Goal: Complete application form

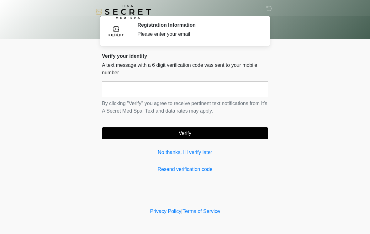
click at [206, 89] on input "text" at bounding box center [185, 89] width 166 height 16
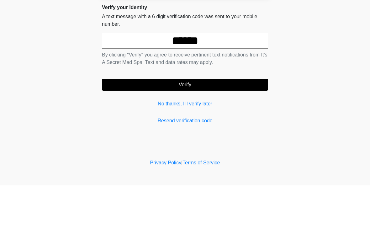
type input "******"
click at [212, 127] on button "Verify" at bounding box center [185, 133] width 166 height 12
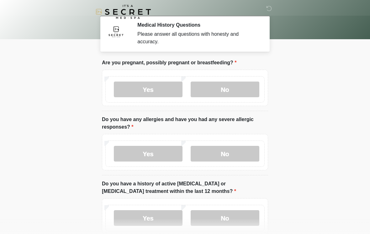
click at [236, 88] on label "No" at bounding box center [224, 89] width 69 height 16
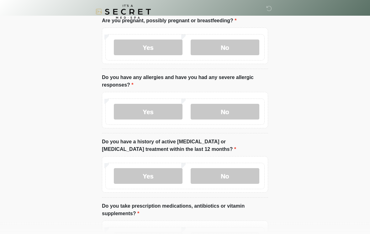
scroll to position [42, 0]
click at [166, 111] on label "Yes" at bounding box center [148, 112] width 69 height 16
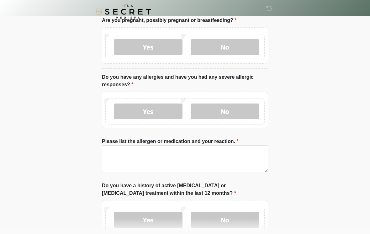
scroll to position [42, 0]
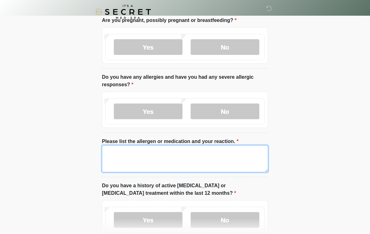
click at [179, 156] on textarea "Please list the allergen or medication and your reaction." at bounding box center [185, 158] width 166 height 27
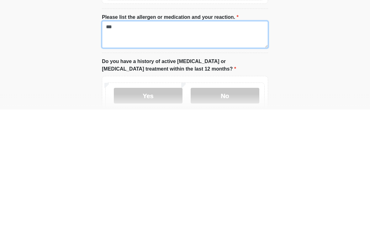
scroll to position [57, 0]
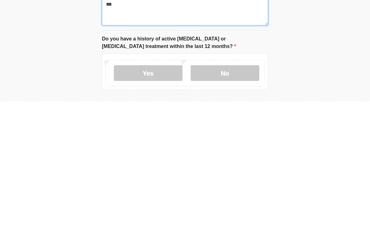
type textarea "***"
click at [237, 197] on label "No" at bounding box center [224, 205] width 69 height 16
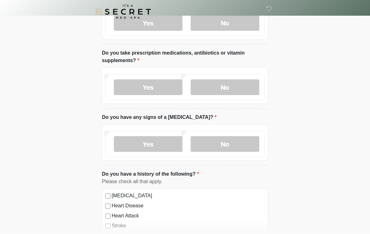
scroll to position [239, 0]
click at [173, 90] on label "Yes" at bounding box center [148, 87] width 69 height 16
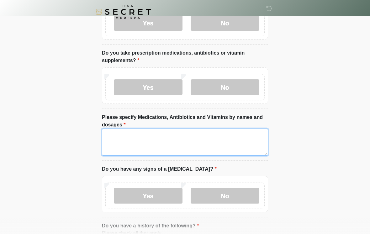
click at [190, 143] on textarea "Please specify Medications, Antibiotics and Vitamins by names and dosages" at bounding box center [185, 141] width 166 height 27
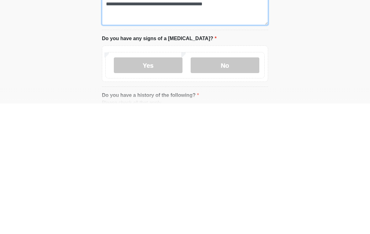
type textarea "**********"
click at [243, 188] on label "No" at bounding box center [224, 196] width 69 height 16
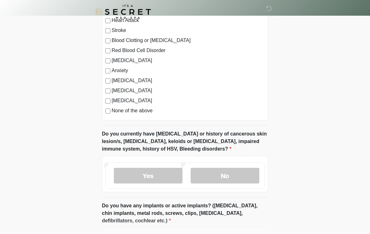
scroll to position [488, 0]
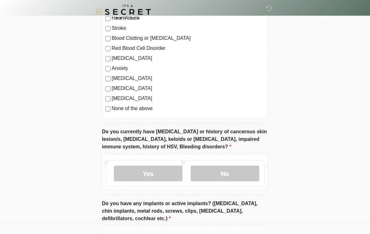
click at [149, 78] on label "Autoimmune Disorder" at bounding box center [188, 79] width 153 height 8
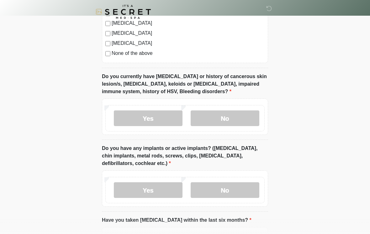
scroll to position [546, 0]
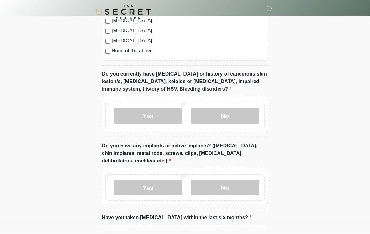
click at [234, 113] on label "No" at bounding box center [224, 116] width 69 height 16
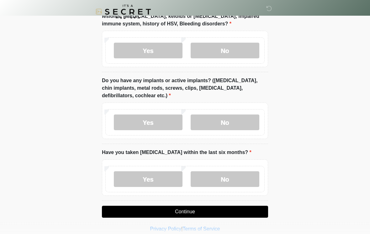
scroll to position [617, 0]
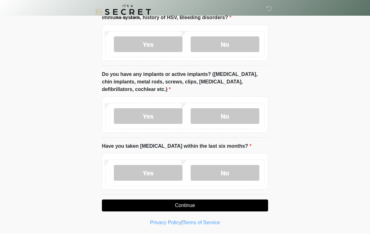
click at [169, 111] on label "Yes" at bounding box center [148, 116] width 69 height 16
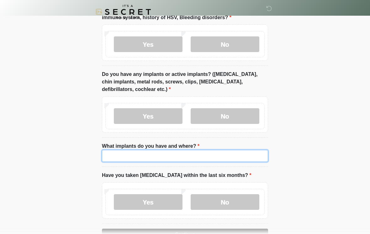
click at [190, 158] on input "What implants do you have and where?" at bounding box center [185, 156] width 166 height 12
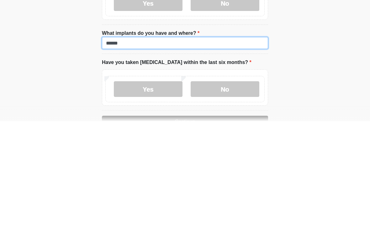
scroll to position [643, 0]
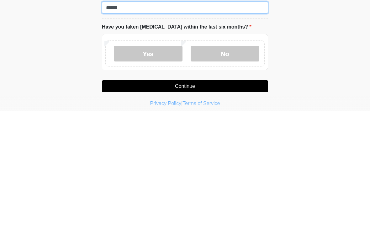
type input "******"
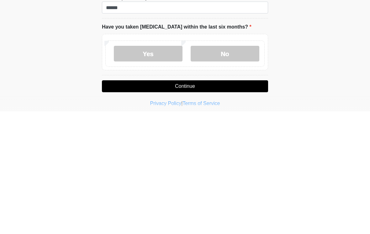
click at [236, 168] on label "No" at bounding box center [224, 176] width 69 height 16
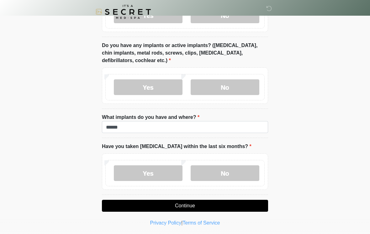
click at [238, 203] on button "Continue" at bounding box center [185, 206] width 166 height 12
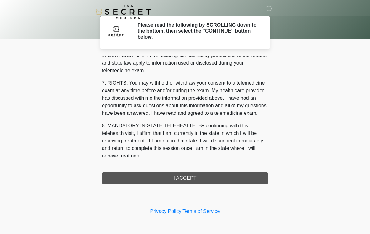
scroll to position [255, 0]
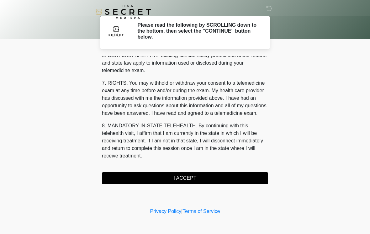
click at [222, 176] on button "I ACCEPT" at bounding box center [185, 178] width 166 height 12
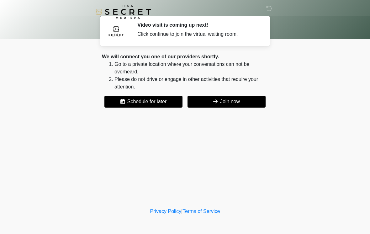
click at [247, 100] on button "Join now" at bounding box center [226, 102] width 78 height 12
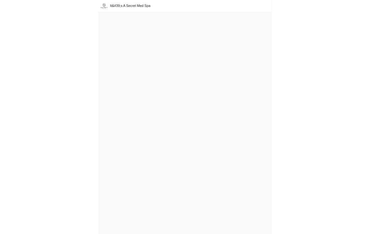
scroll to position [2, 0]
